Goal: Navigation & Orientation: Understand site structure

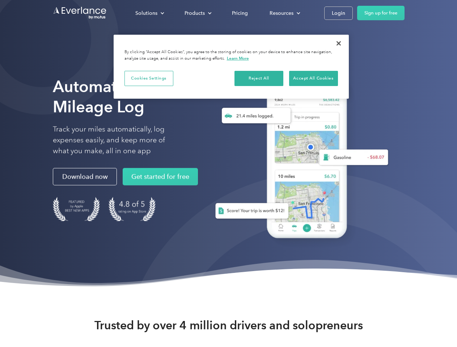
click at [149, 13] on div "Solutions" at bounding box center [146, 13] width 22 height 9
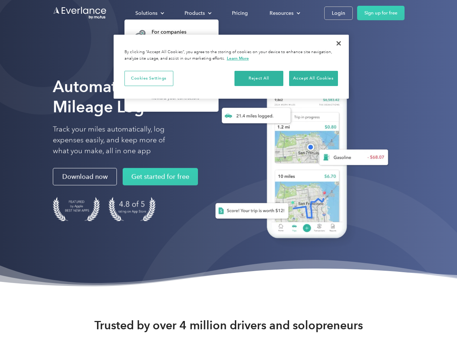
click at [197, 13] on div "Products" at bounding box center [194, 13] width 20 height 9
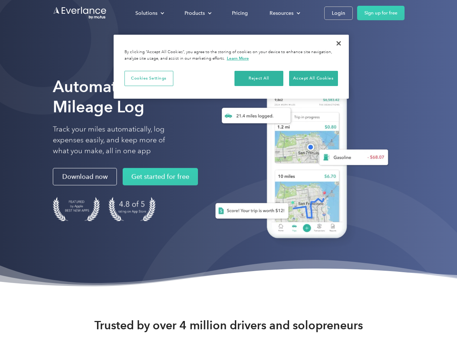
click at [284, 13] on div "Resources" at bounding box center [281, 13] width 24 height 9
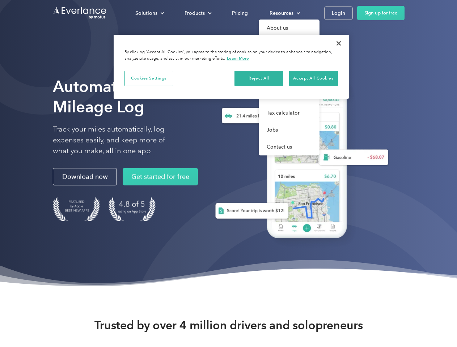
click at [149, 78] on button "Cookies Settings" at bounding box center [148, 78] width 49 height 15
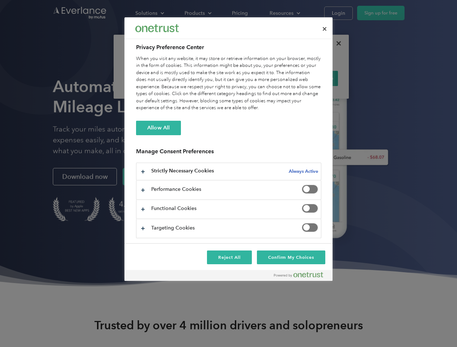
click at [259, 78] on div "When you visit any website, it may store or retrieve information on your browse…" at bounding box center [228, 83] width 185 height 56
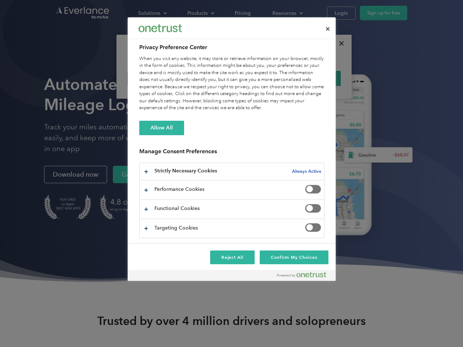
click at [313, 78] on div "When you visit any website, it may store or retrieve information on your browse…" at bounding box center [231, 83] width 185 height 56
click at [339, 43] on div at bounding box center [231, 173] width 463 height 347
